Goal: Information Seeking & Learning: Find contact information

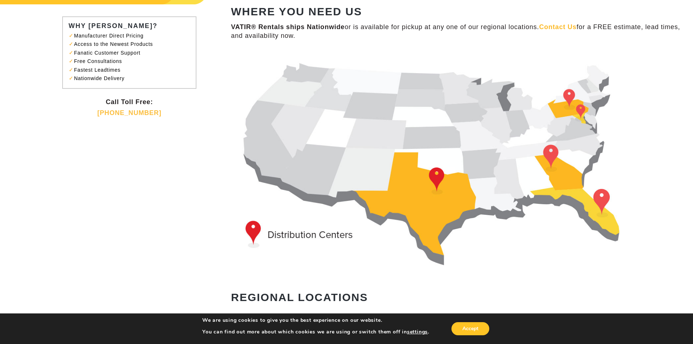
scroll to position [73, 0]
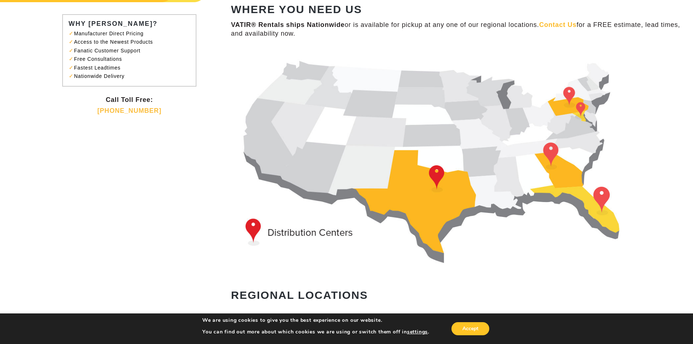
click at [438, 180] on img at bounding box center [444, 158] width 426 height 218
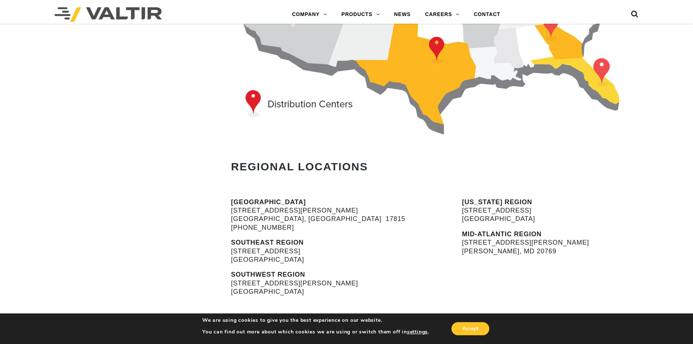
scroll to position [218, 0]
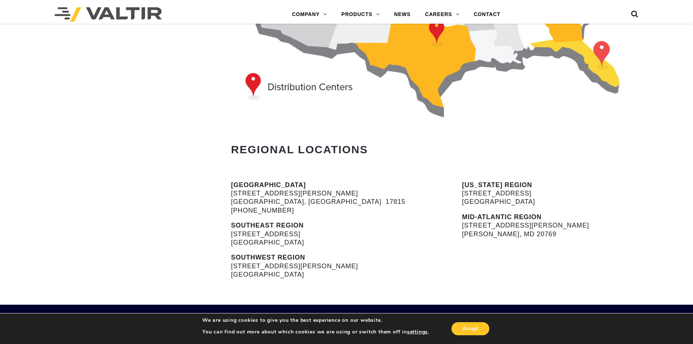
drag, startPoint x: 301, startPoint y: 275, endPoint x: 281, endPoint y: 276, distance: 20.4
click at [281, 276] on p "SOUTHWEST REGION 2001 Brennan Avenue Fort Worth, TX 76106" at bounding box center [328, 265] width 195 height 25
copy p "76106"
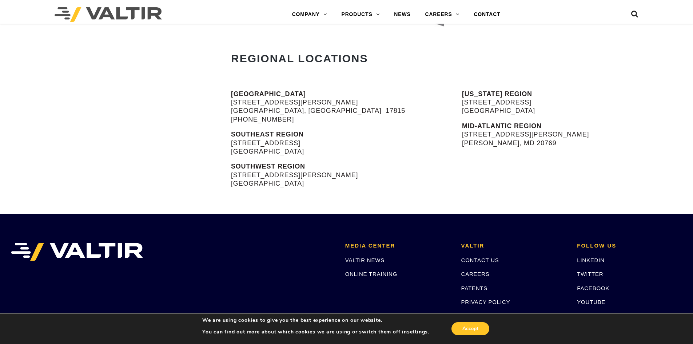
scroll to position [215, 0]
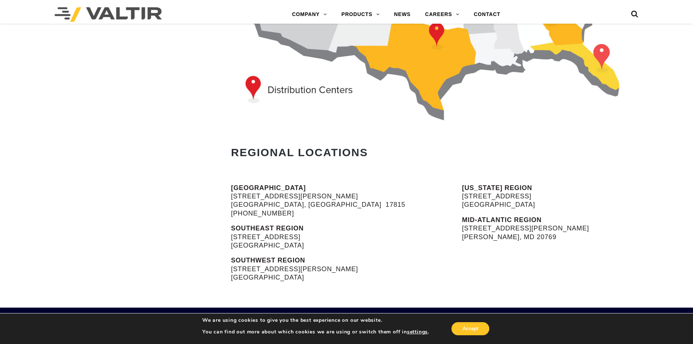
click at [437, 33] on img at bounding box center [444, 15] width 426 height 218
click at [258, 259] on strong "SOUTHWEST REGION" at bounding box center [268, 260] width 74 height 7
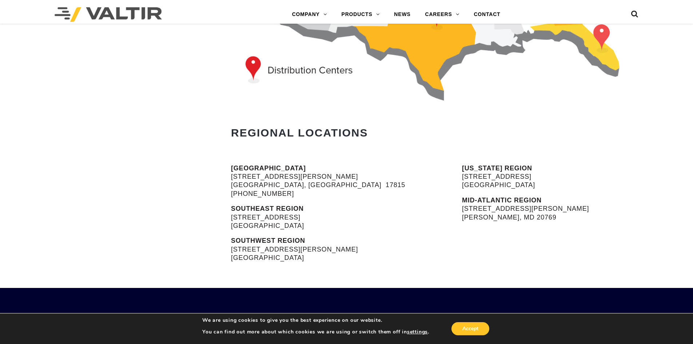
scroll to position [397, 0]
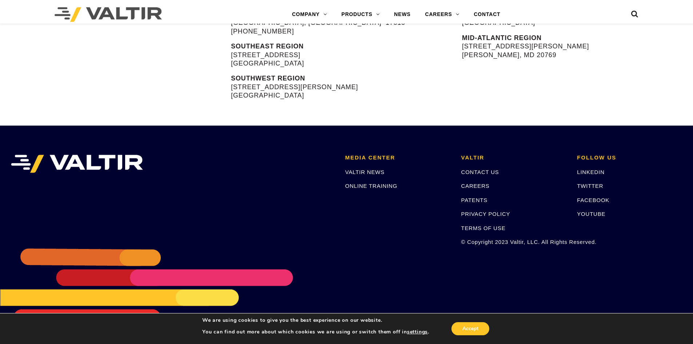
click at [474, 167] on li "VALTIR CONTACT US CAREERS PATENTS PRIVACY POLICY TERMS OF USE © Copyright 2023 …" at bounding box center [514, 203] width 116 height 97
click at [476, 171] on link "CONTACT US" at bounding box center [481, 172] width 38 height 6
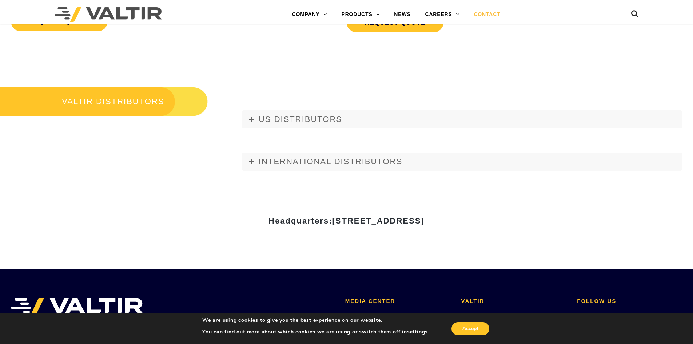
scroll to position [910, 0]
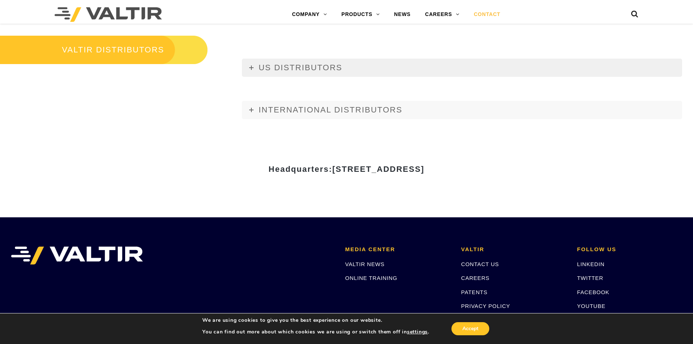
click at [252, 67] on icon at bounding box center [251, 68] width 4 height 4
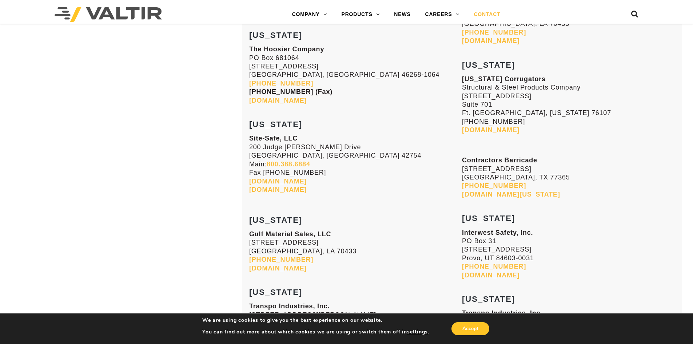
scroll to position [2402, 0]
drag, startPoint x: 536, startPoint y: 112, endPoint x: 518, endPoint y: 112, distance: 17.9
click at [518, 112] on p "[US_STATE] Corrugators Structural & Steel Products Company [STREET_ADDRESS] Wor…" at bounding box center [568, 104] width 213 height 60
copy p "76107"
drag, startPoint x: 511, startPoint y: 119, endPoint x: 460, endPoint y: 121, distance: 51.4
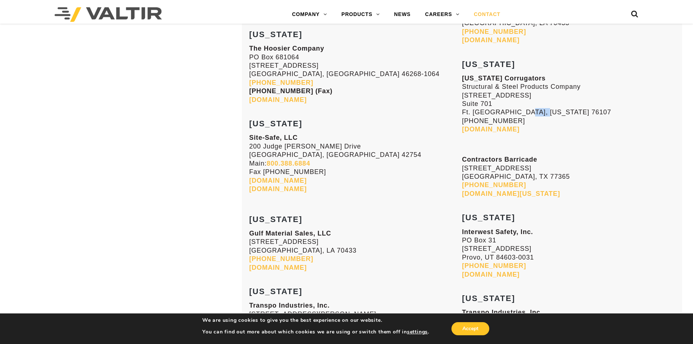
drag, startPoint x: 502, startPoint y: 120, endPoint x: 463, endPoint y: 119, distance: 39.3
click at [463, 119] on p "Texas Corrugators Structural & Steel Products Company 1320 South University Dri…" at bounding box center [568, 104] width 213 height 60
copy p "[PHONE_NUMBER]"
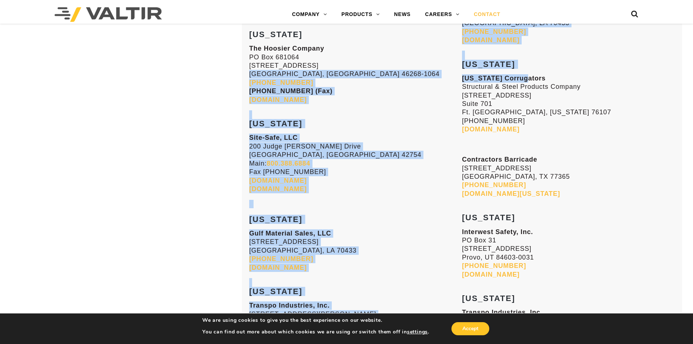
drag, startPoint x: 527, startPoint y: 78, endPoint x: 459, endPoint y: 78, distance: 68.1
click at [461, 88] on p "The Hoosier Company PO Box 681064 5421 W. 86th Street Indianapolis, IN 46268-10…" at bounding box center [355, 74] width 213 height 60
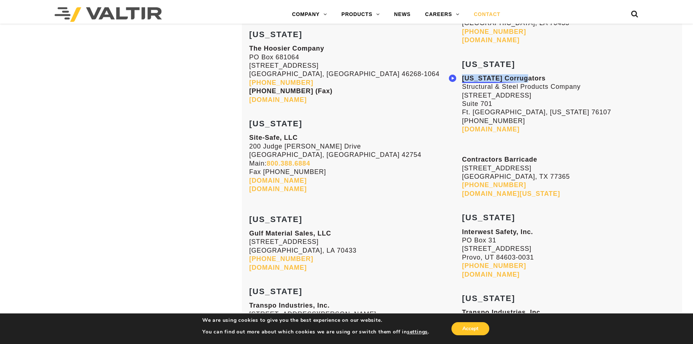
drag, startPoint x: 526, startPoint y: 78, endPoint x: 463, endPoint y: 80, distance: 63.0
click at [463, 80] on p "Texas Corrugators Structural & Steel Products Company 1320 South University Dri…" at bounding box center [568, 104] width 213 height 60
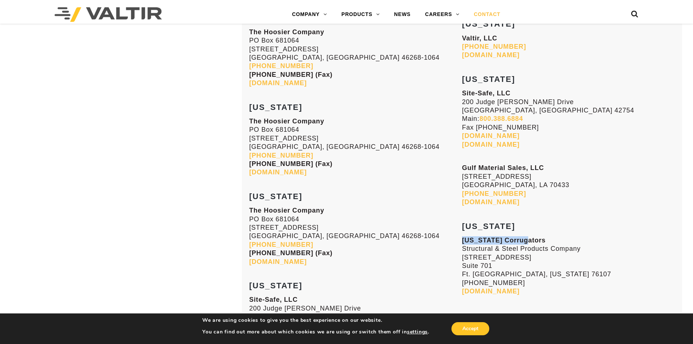
scroll to position [2257, 0]
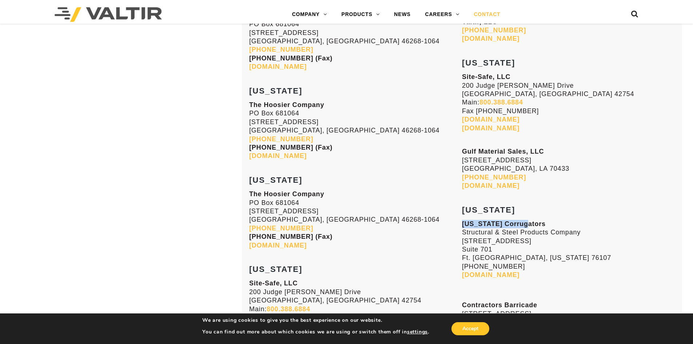
copy strong "[US_STATE] Corrugators"
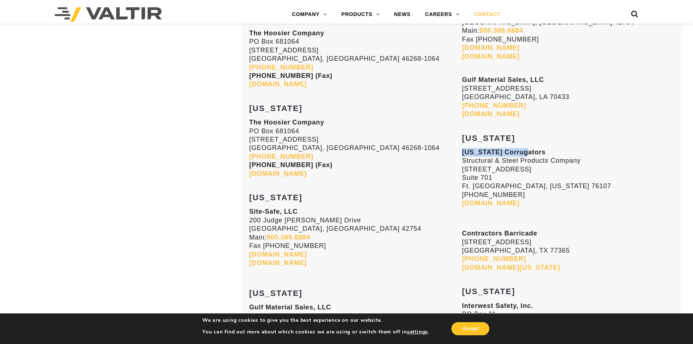
scroll to position [2330, 0]
drag, startPoint x: 521, startPoint y: 250, endPoint x: 496, endPoint y: 250, distance: 24.0
click at [496, 250] on p "Contractors Barricade 4110 Long Leaf Lane Porter, TX 77365 281-360-6098 cbs-tex…" at bounding box center [568, 249] width 213 height 43
copy p "77365"
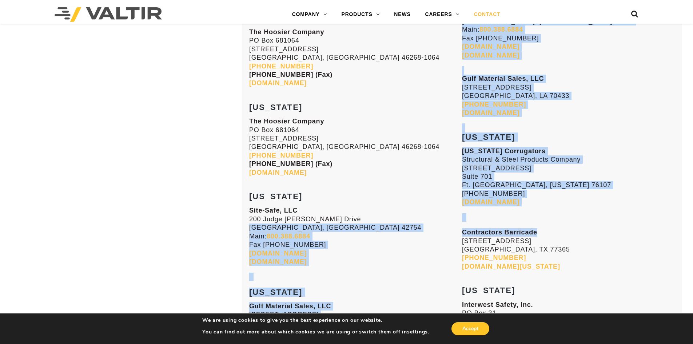
drag, startPoint x: 548, startPoint y: 228, endPoint x: 461, endPoint y: 230, distance: 87.0
click at [461, 230] on p "Site-Safe, LLC 200 Judge Kenneth H Goff Drive Leitchfield, KY 42754 Main: 800.3…" at bounding box center [355, 236] width 213 height 60
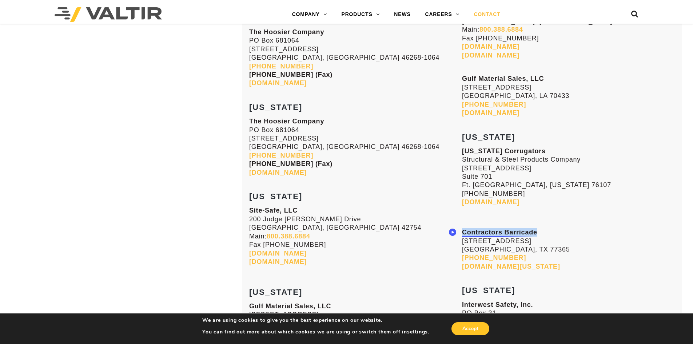
drag, startPoint x: 464, startPoint y: 232, endPoint x: 536, endPoint y: 235, distance: 71.4
click at [536, 235] on strong "Contractors Barricade" at bounding box center [499, 232] width 75 height 7
copy strong "Contractors Barricade"
drag, startPoint x: 514, startPoint y: 256, endPoint x: 464, endPoint y: 258, distance: 49.9
click at [464, 258] on p "Contractors Barricade 4110 Long Leaf Lane Porter, TX 77365 281-360-6098 cbs-tex…" at bounding box center [568, 249] width 213 height 43
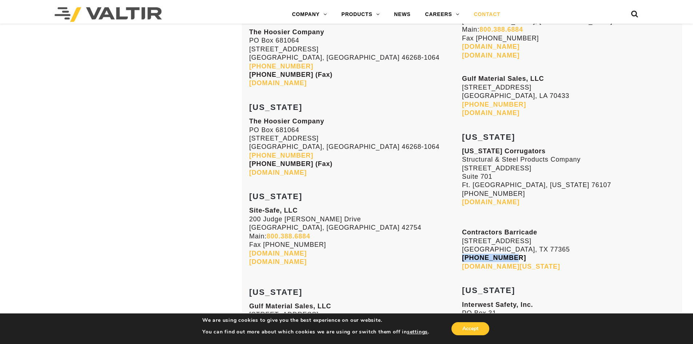
copy link "[PHONE_NUMBER]"
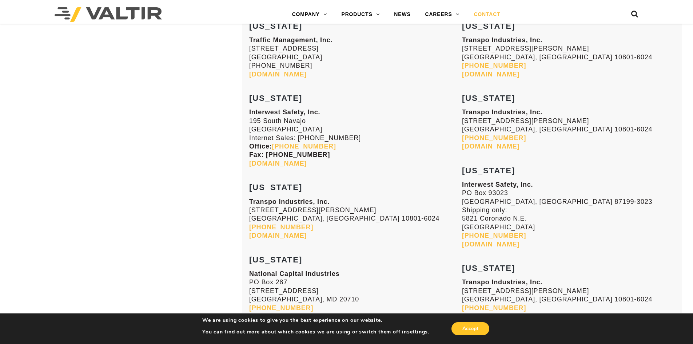
scroll to position [1310, 0]
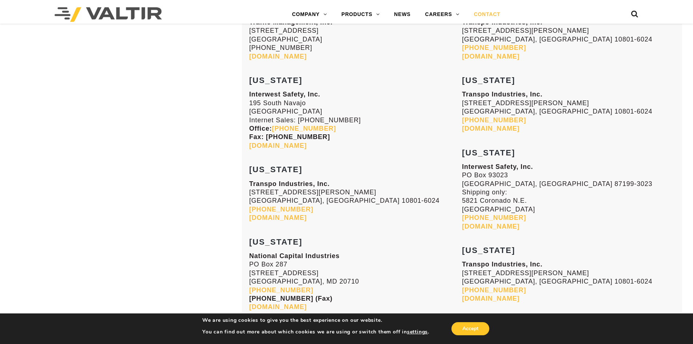
drag, startPoint x: 540, startPoint y: 209, endPoint x: 521, endPoint y: 209, distance: 19.3
click at [521, 209] on p "Interwest Safety, Inc. PO Box 93023 Albuquerque, NM 87199-3023 Shipping only: 5…" at bounding box center [568, 197] width 213 height 68
copy p "87109"
drag, startPoint x: 535, startPoint y: 167, endPoint x: 463, endPoint y: 167, distance: 72.4
click at [463, 167] on p "Interwest Safety, Inc. PO Box 93023 Albuquerque, NM 87199-3023 Shipping only: 5…" at bounding box center [568, 197] width 213 height 68
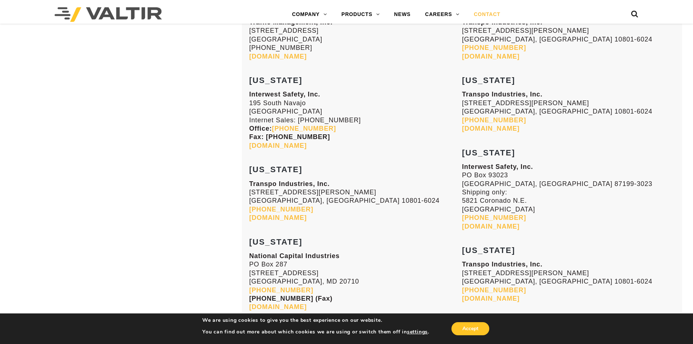
copy strong "Interwest Safety, Inc."
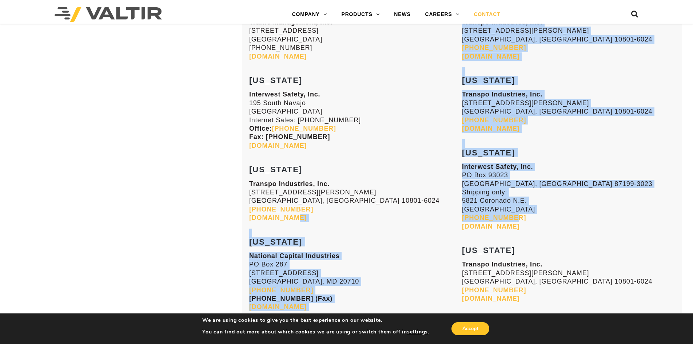
drag, startPoint x: 510, startPoint y: 216, endPoint x: 459, endPoint y: 218, distance: 50.6
click at [459, 218] on p "Transpo Industries, Inc. 20 Jones Street New Rochelle, NY 10801-6024 914-636-10…" at bounding box center [355, 201] width 213 height 43
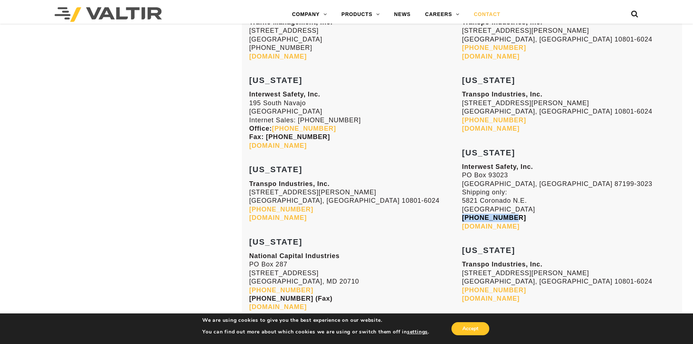
drag, startPoint x: 508, startPoint y: 217, endPoint x: 462, endPoint y: 217, distance: 45.5
click at [462, 217] on p "Interwest Safety, Inc. PO Box 93023 Albuquerque, NM 87199-3023 Shipping only: 5…" at bounding box center [568, 197] width 213 height 68
copy link "[PHONE_NUMBER]"
